Goal: Information Seeking & Learning: Check status

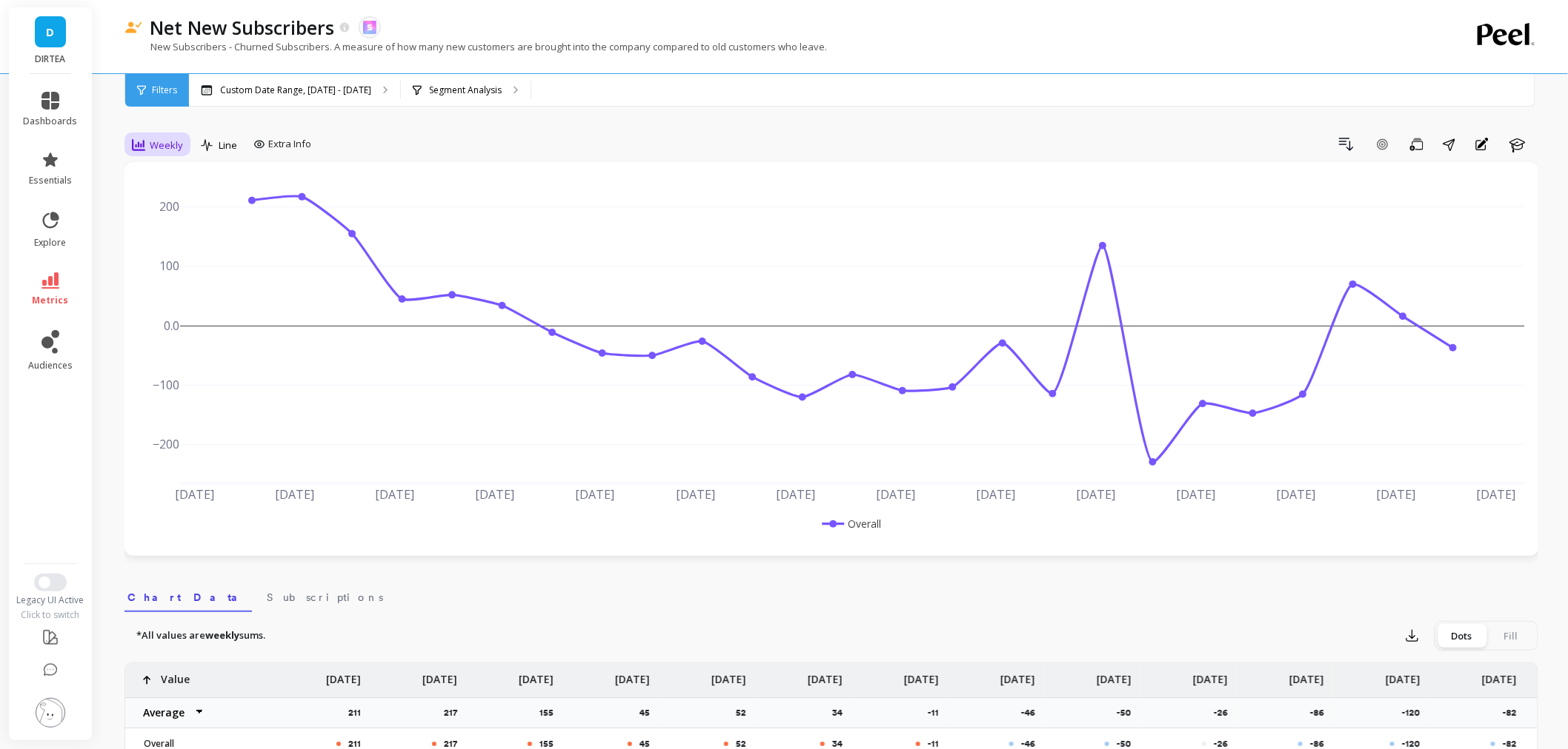
click at [163, 152] on div "Weekly" at bounding box center [157, 145] width 51 height 17
click at [167, 269] on div "Monthly" at bounding box center [179, 263] width 85 height 14
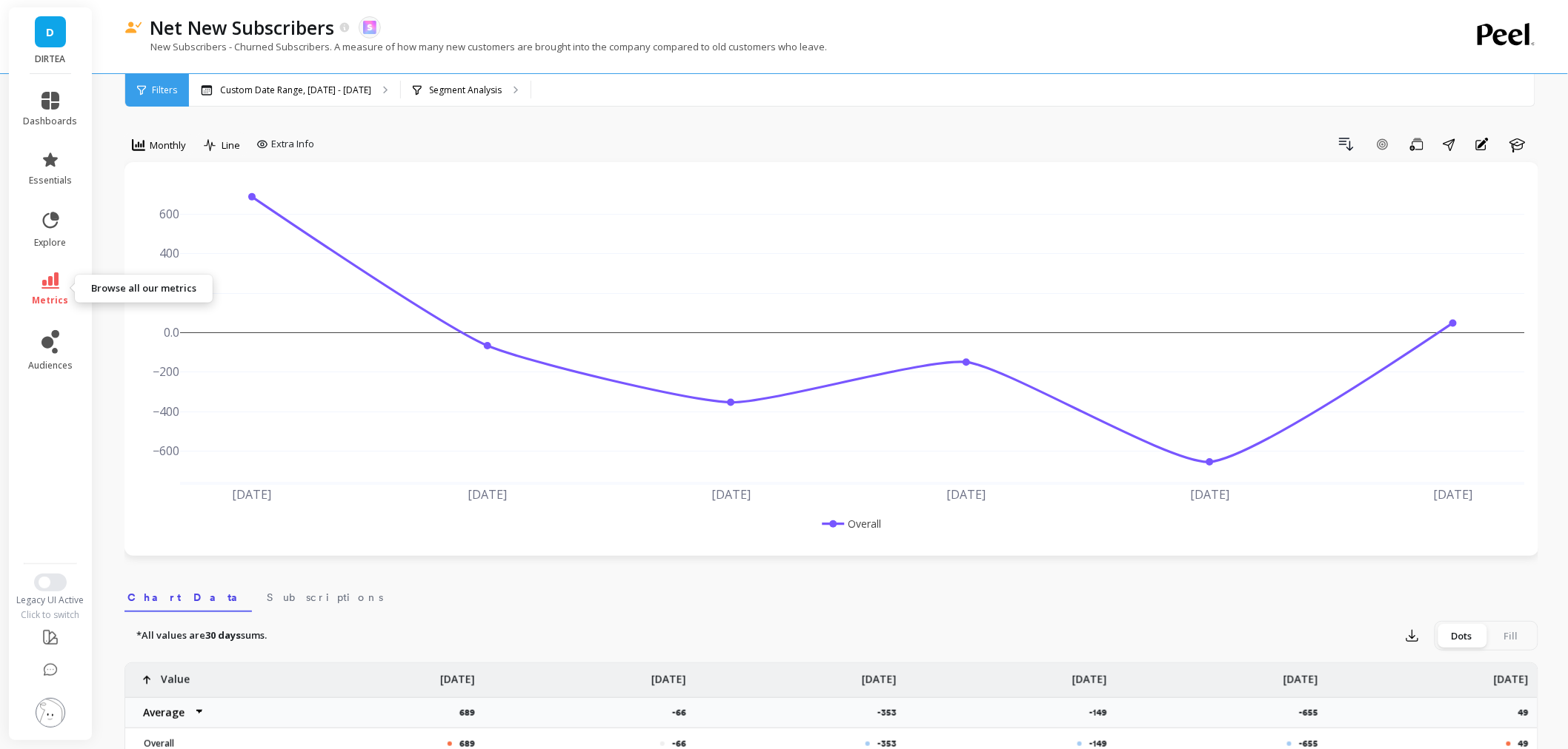
click at [47, 276] on icon at bounding box center [50, 281] width 17 height 17
click at [1036, 12] on div "Net New Subscribers The data you are viewing comes from: Skio New Subscribers -…" at bounding box center [770, 36] width 1292 height 73
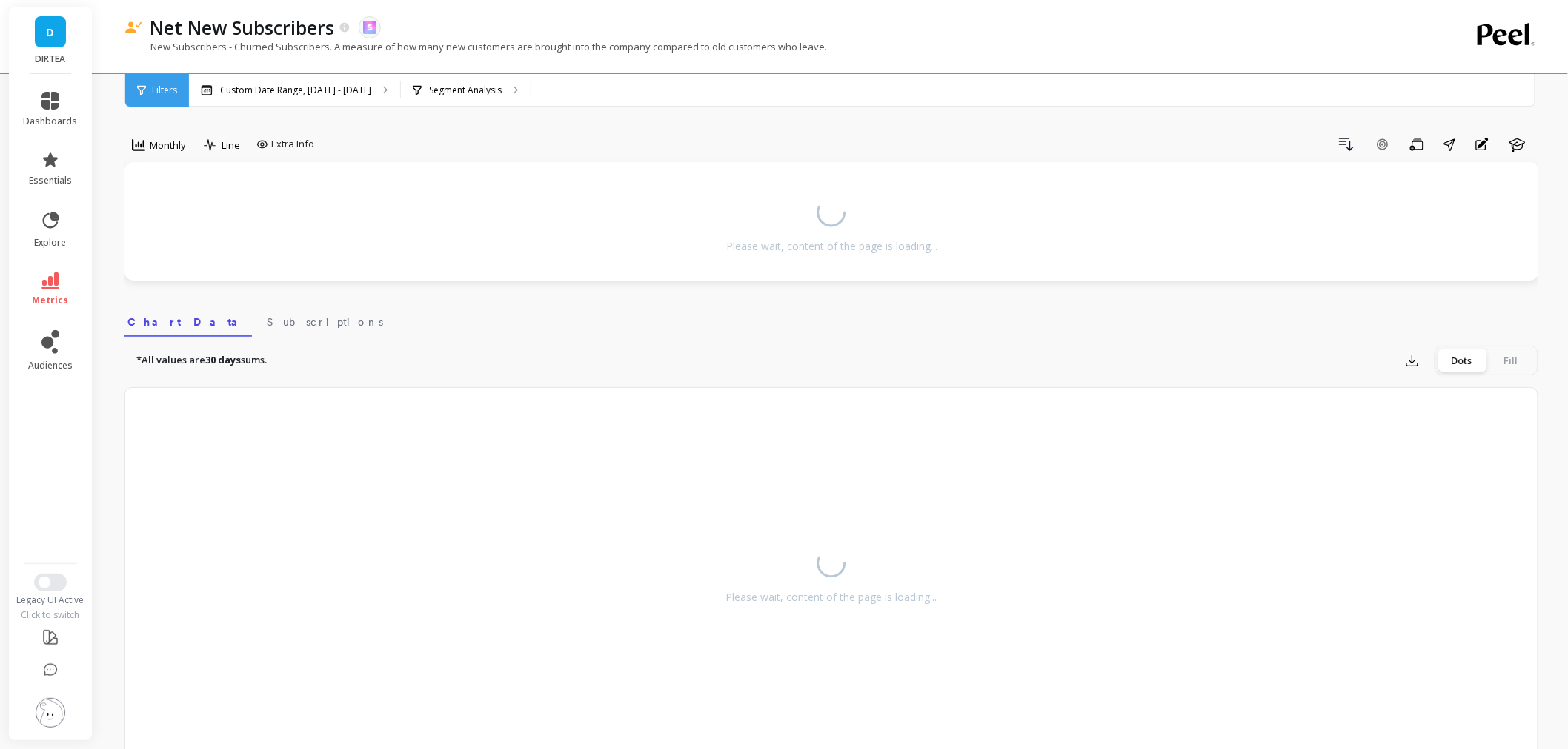
click at [47, 280] on icon at bounding box center [50, 281] width 17 height 17
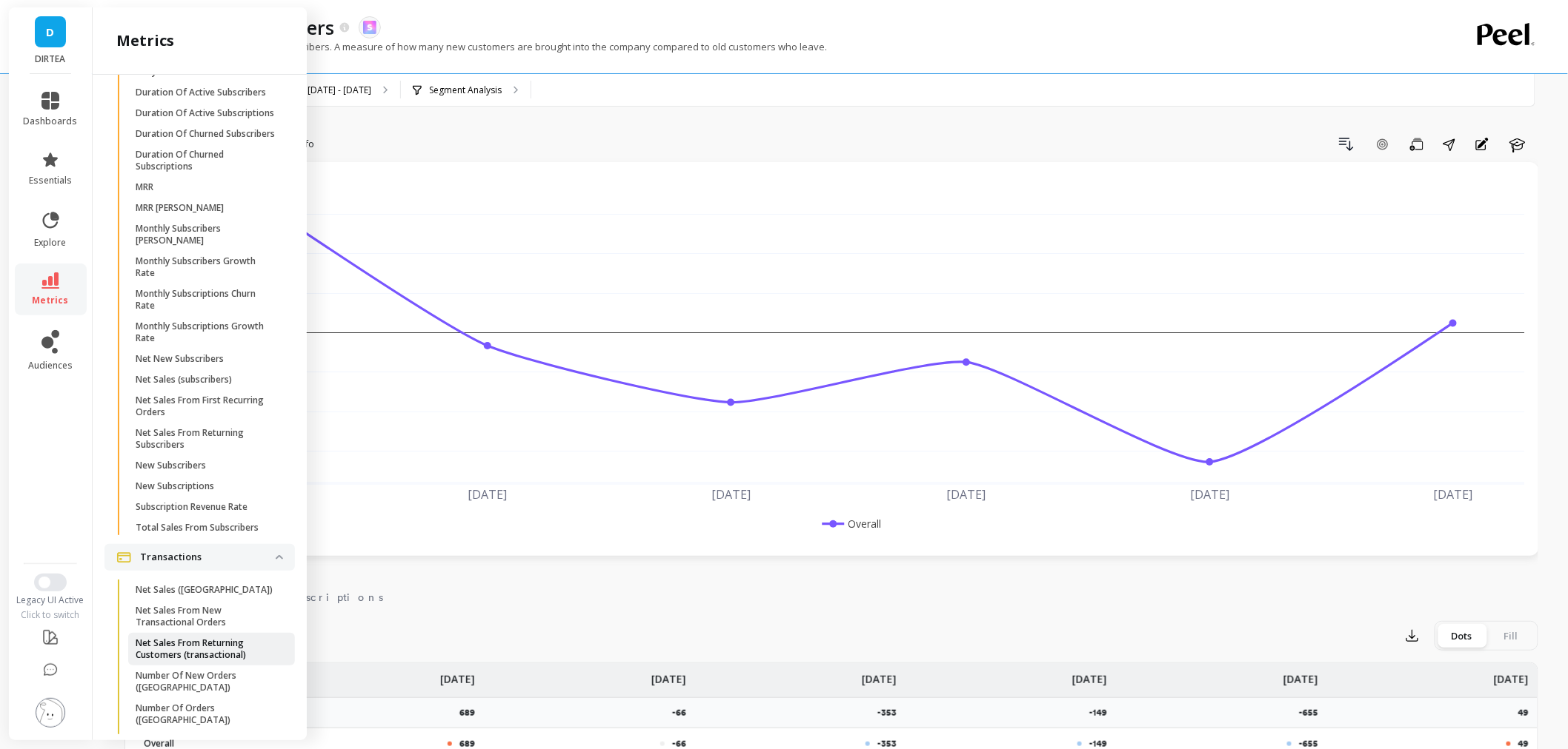
scroll to position [4275, 0]
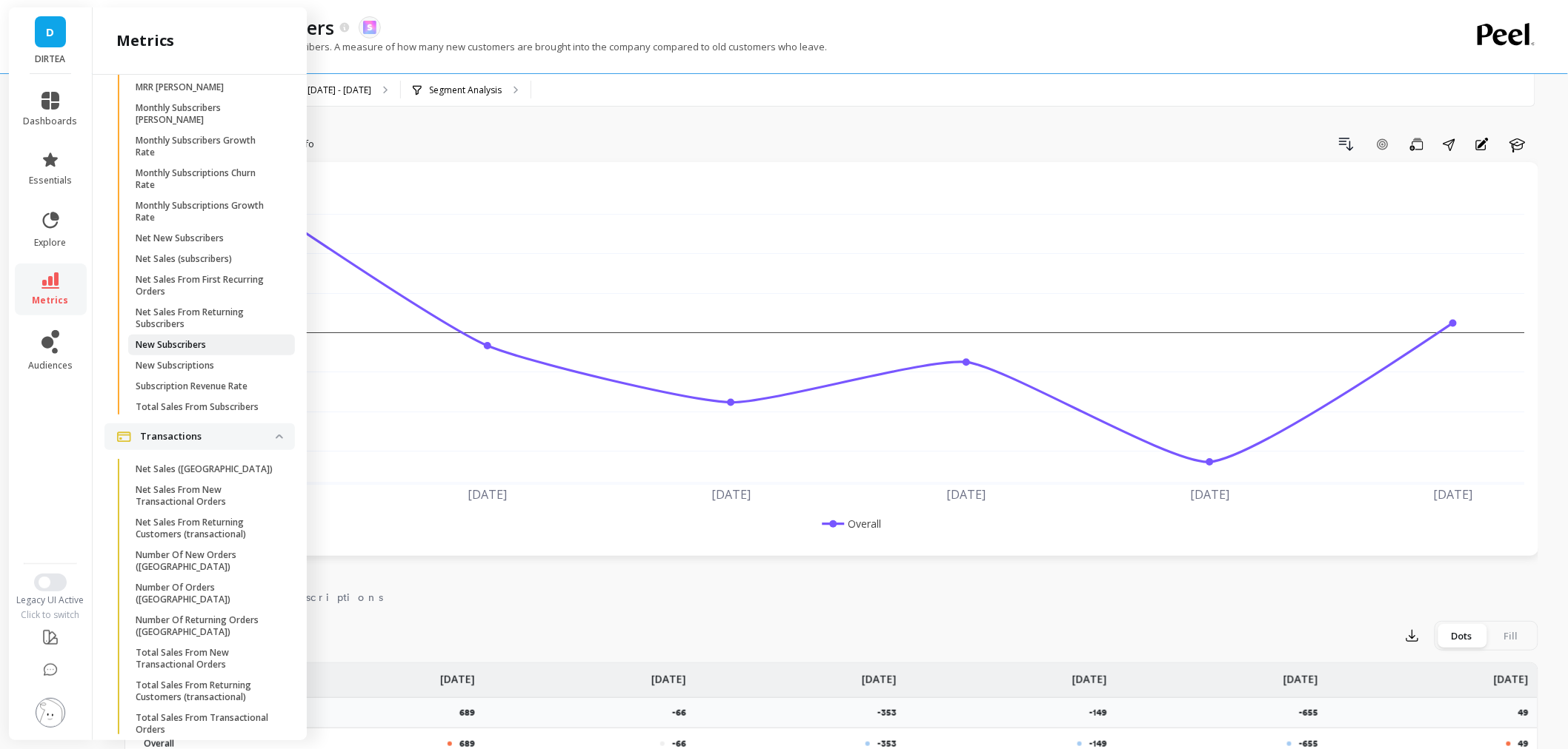
click at [197, 351] on p "New Subscribers" at bounding box center [171, 345] width 71 height 12
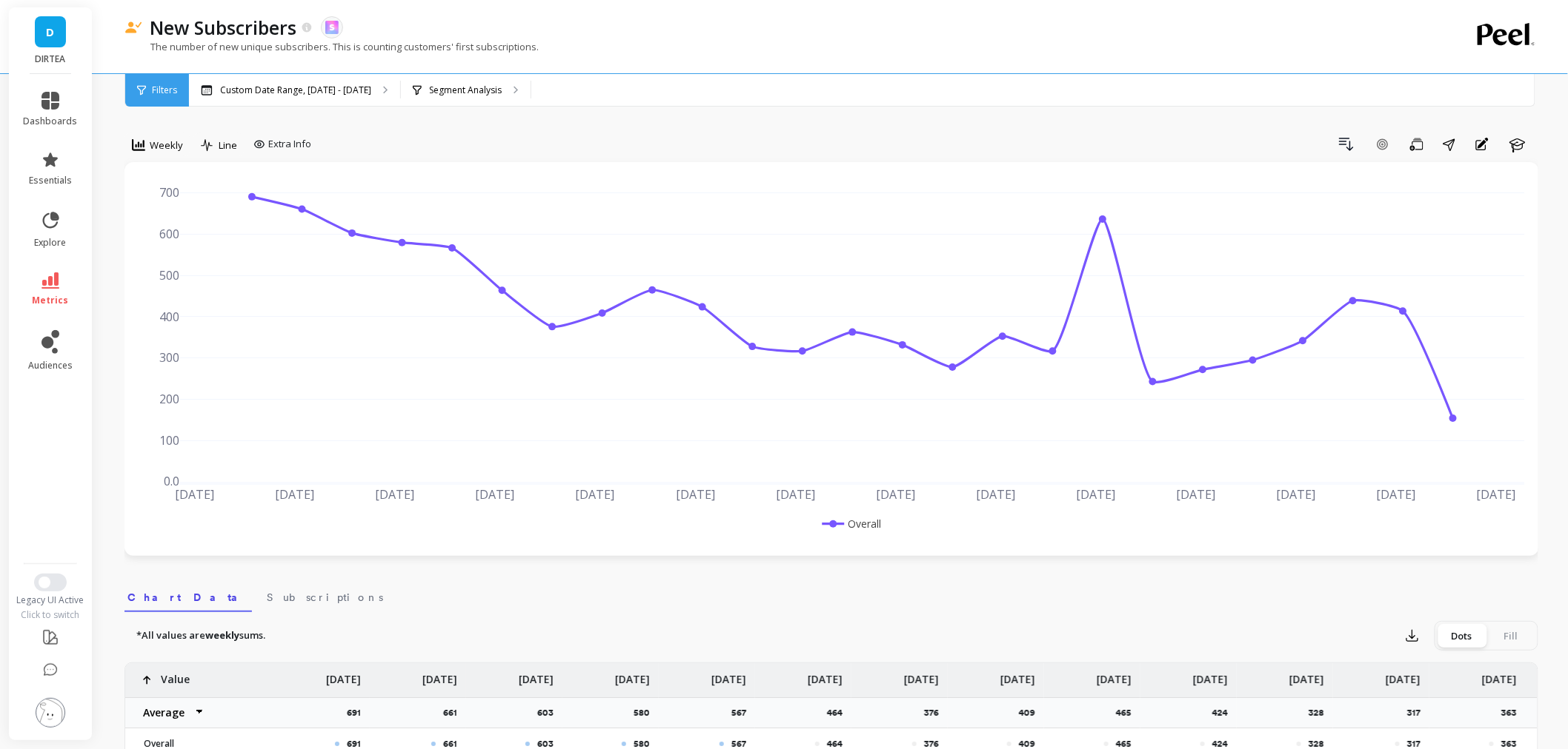
click at [161, 141] on span "Weekly" at bounding box center [167, 146] width 33 height 14
click at [169, 262] on div "Monthly" at bounding box center [179, 263] width 85 height 14
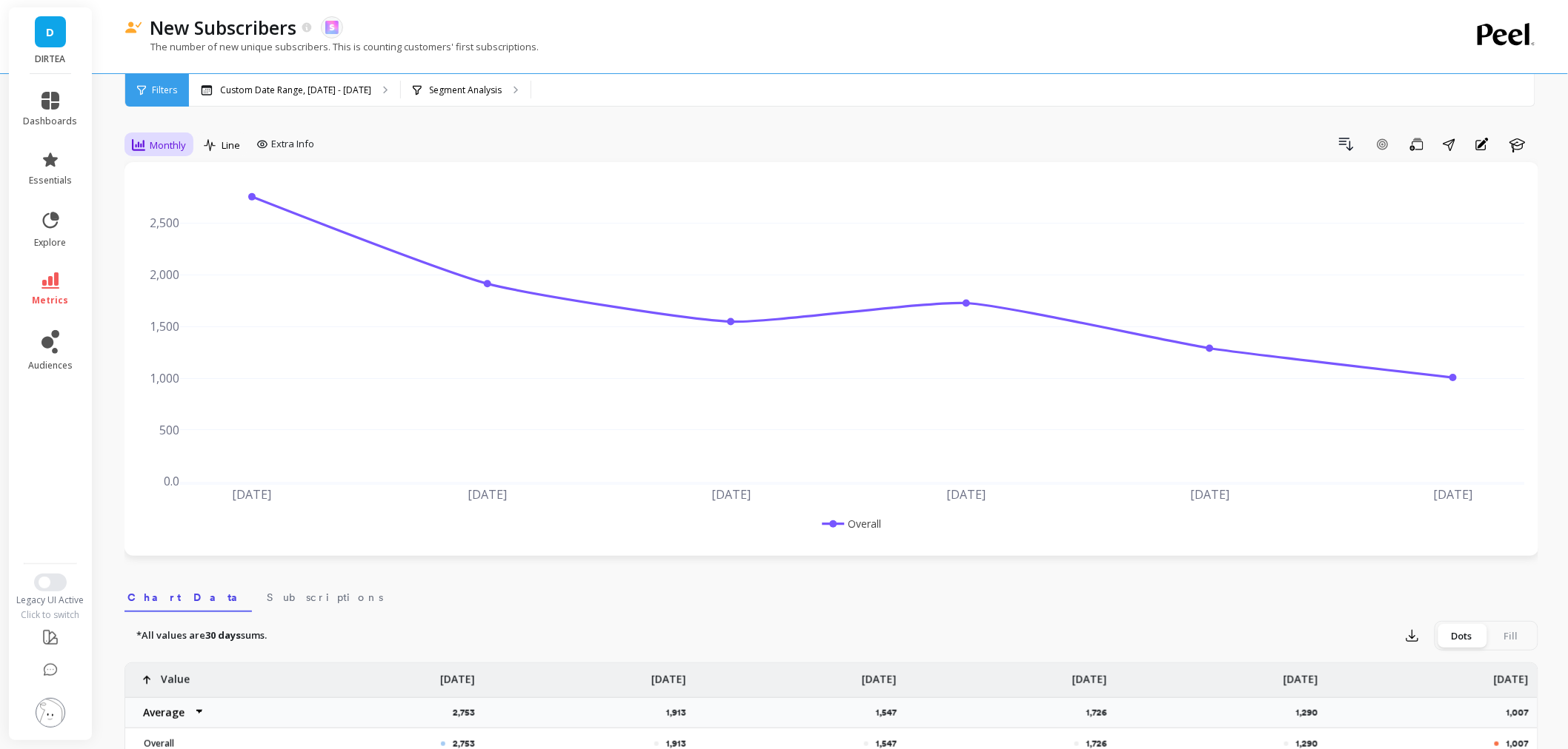
click at [189, 135] on div "Monthly" at bounding box center [159, 145] width 63 height 25
click at [173, 228] on div "Weekly" at bounding box center [179, 235] width 85 height 14
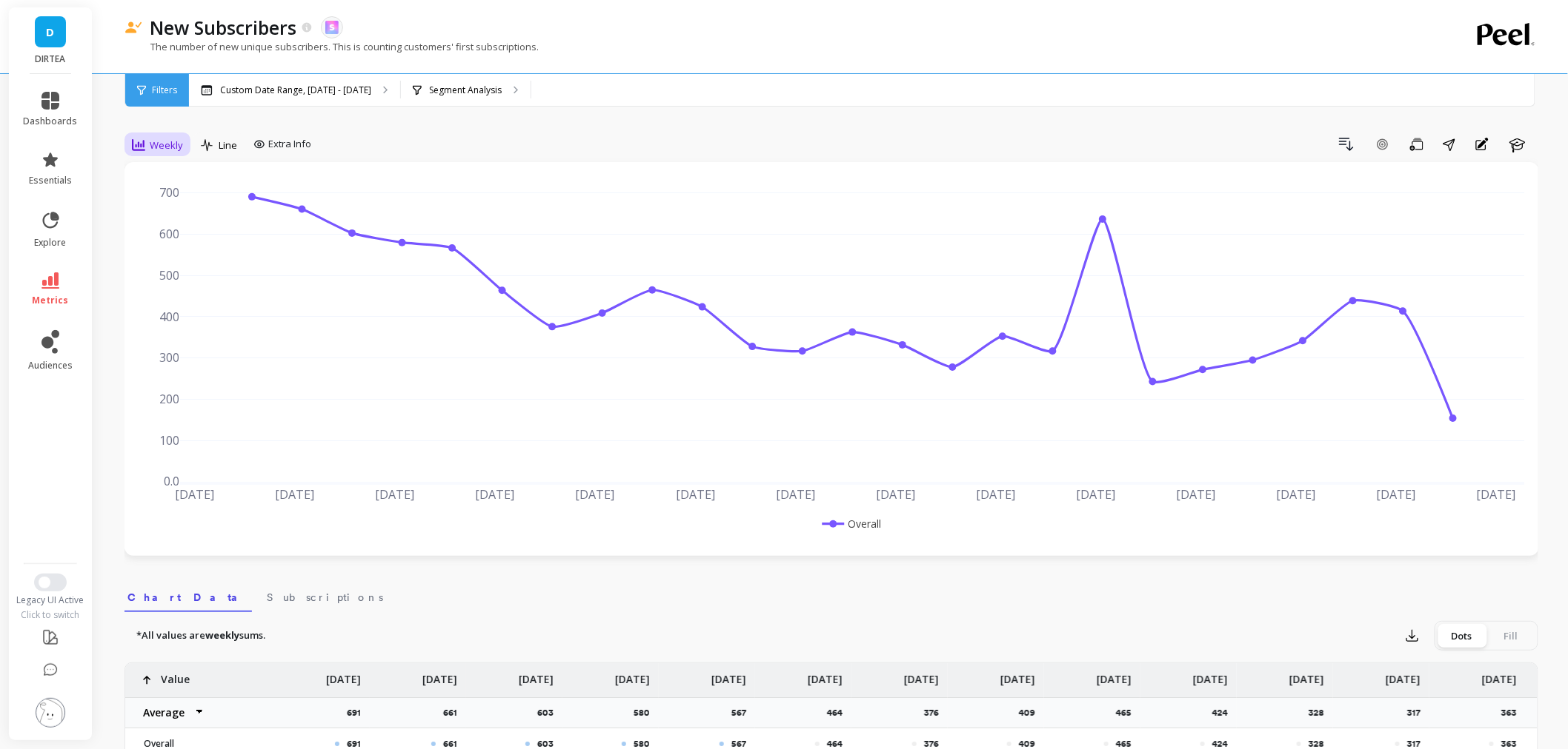
click at [180, 139] on span "Weekly" at bounding box center [167, 146] width 33 height 14
click at [156, 256] on div "Monthly" at bounding box center [179, 263] width 85 height 14
